Goal: Navigation & Orientation: Find specific page/section

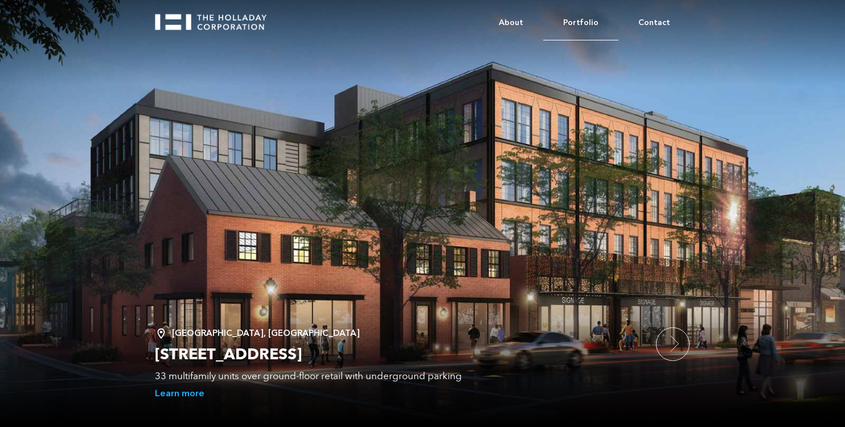
click at [592, 21] on link "Portfolio" at bounding box center [580, 23] width 75 height 35
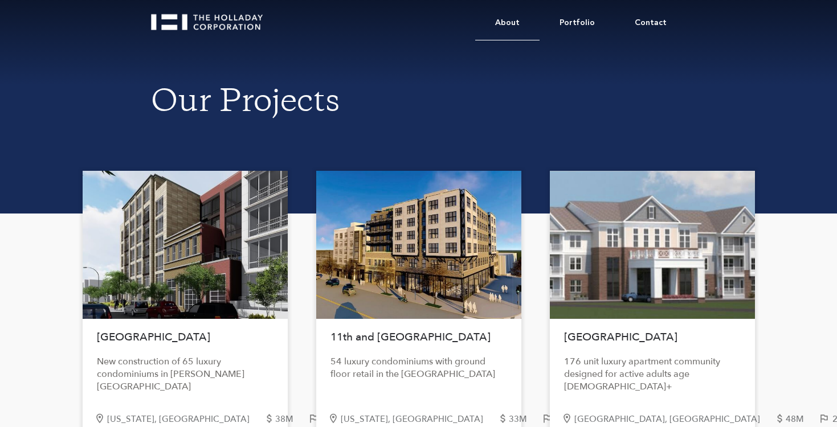
click at [512, 21] on link "About" at bounding box center [507, 23] width 64 height 35
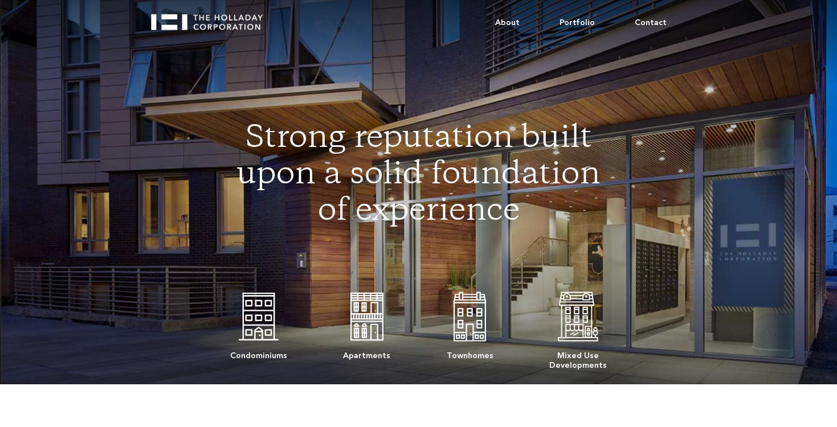
click at [512, 21] on link "About" at bounding box center [507, 23] width 64 height 34
click at [574, 25] on link "Portfolio" at bounding box center [576, 23] width 75 height 35
